Goal: Check status: Verify the current state of an ongoing process or item

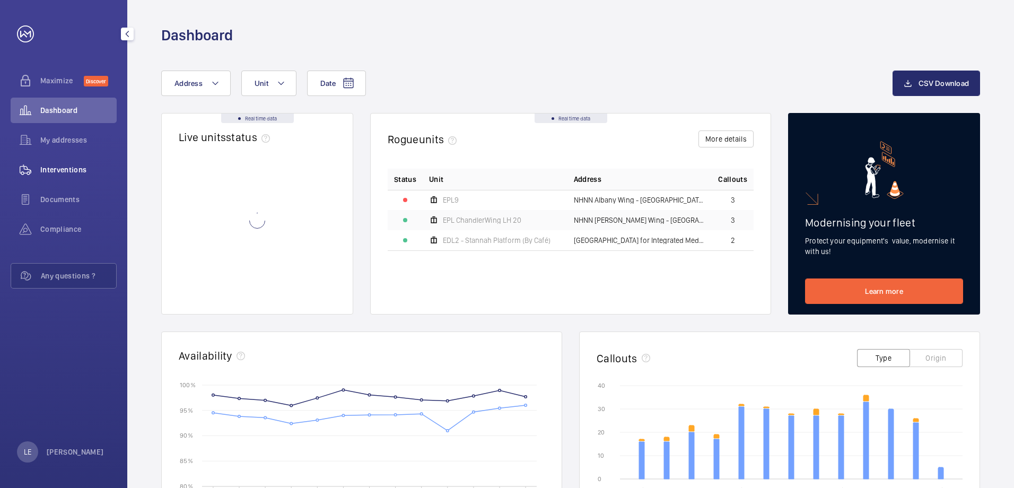
click at [77, 177] on div "Interventions" at bounding box center [64, 169] width 106 height 25
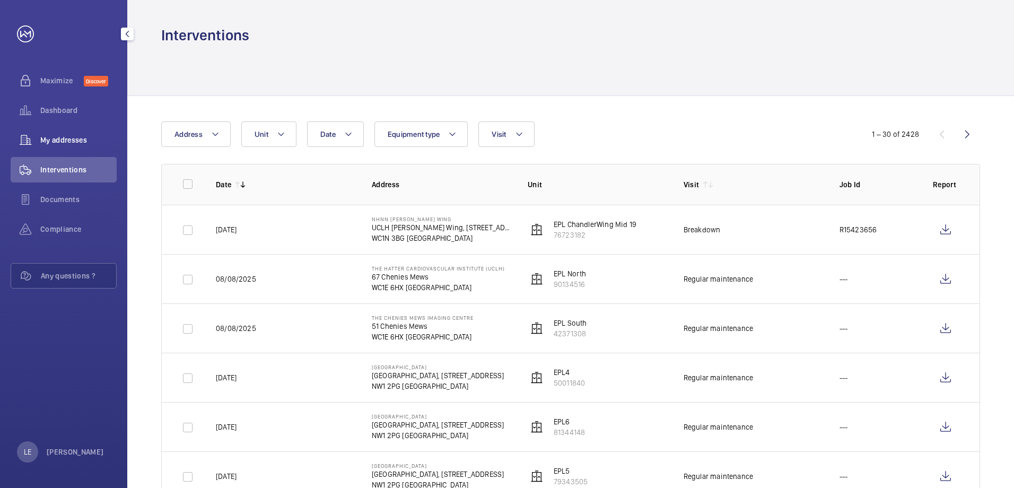
click at [74, 138] on span "My addresses" at bounding box center [78, 140] width 76 height 11
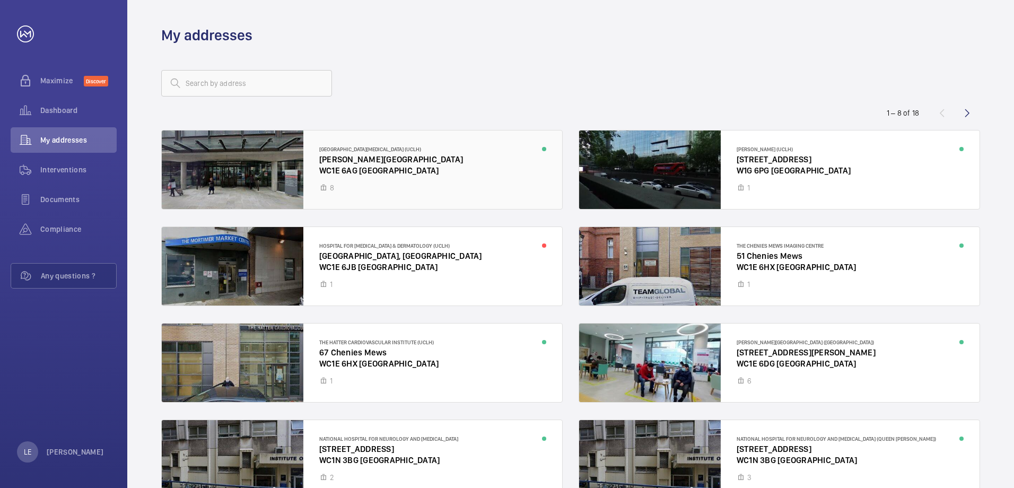
click at [420, 159] on div at bounding box center [362, 169] width 400 height 78
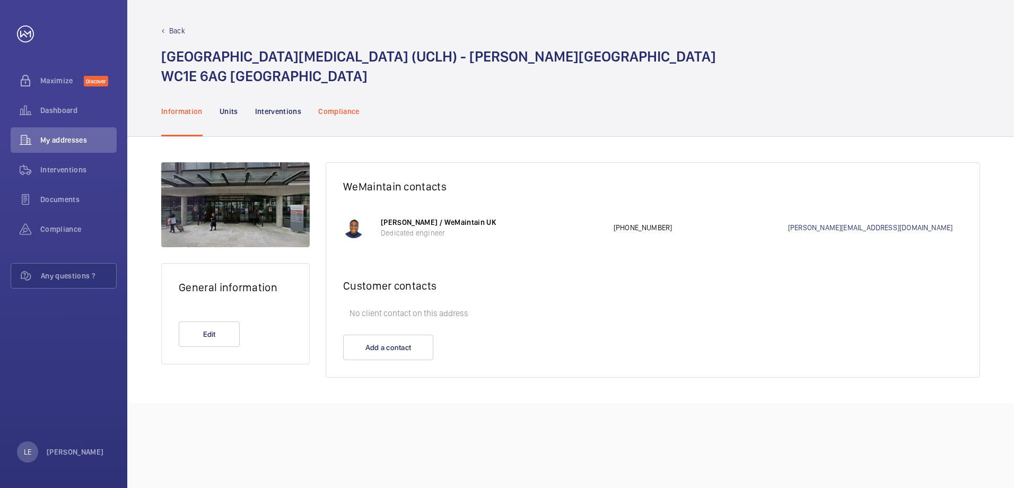
click at [335, 118] on div "Compliance" at bounding box center [338, 111] width 41 height 50
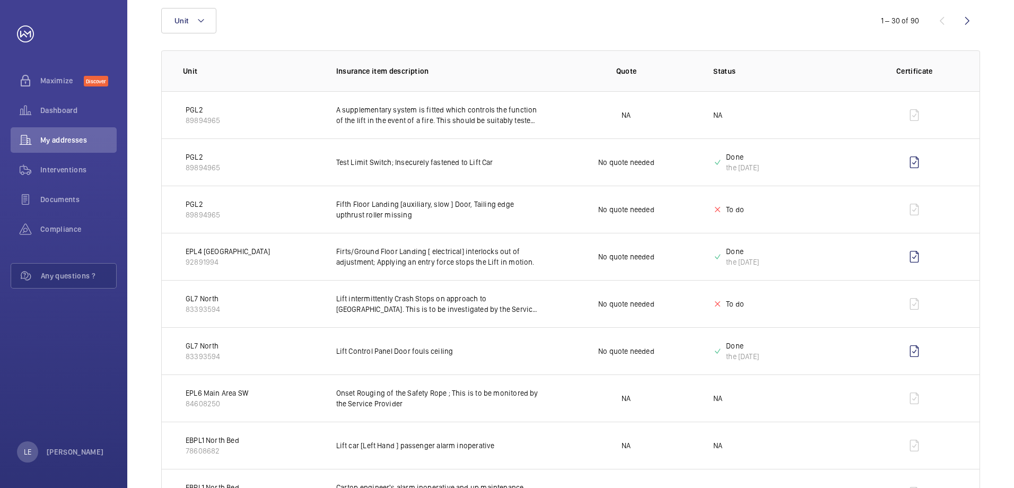
scroll to position [159, 0]
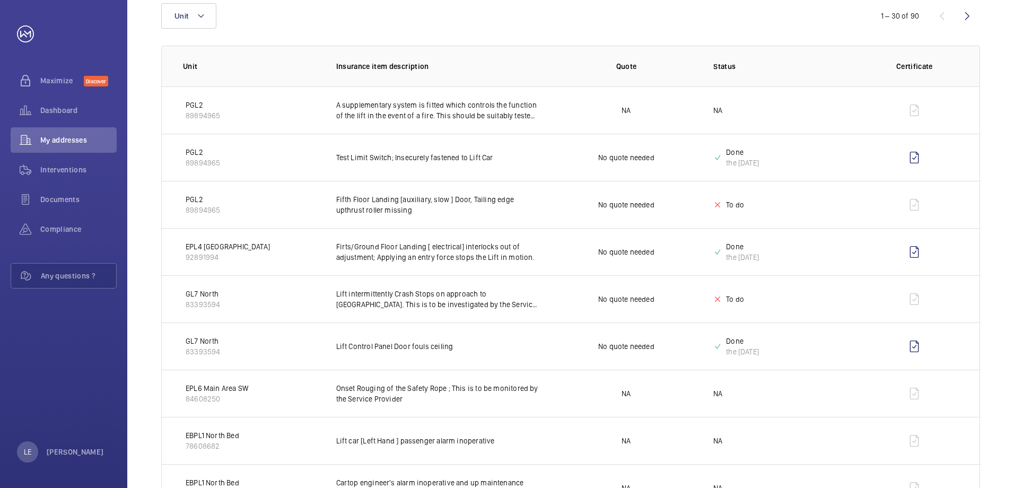
click at [715, 71] on p "Status" at bounding box center [783, 66] width 141 height 11
click at [730, 65] on p "Status" at bounding box center [783, 66] width 141 height 11
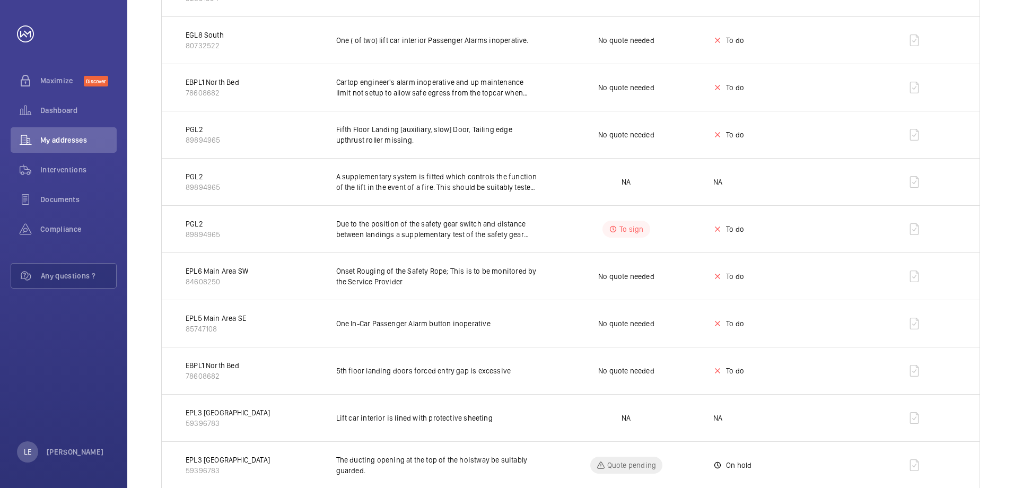
scroll to position [1114, 0]
